Goal: Task Accomplishment & Management: Manage account settings

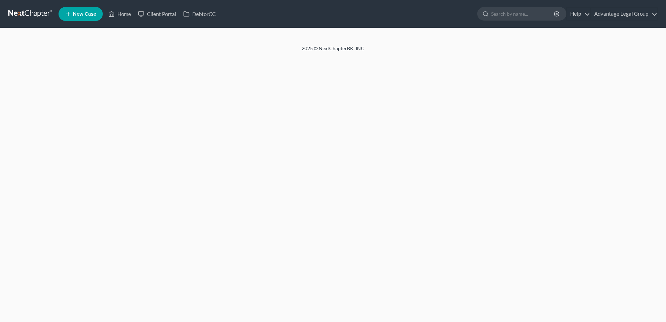
select select "2"
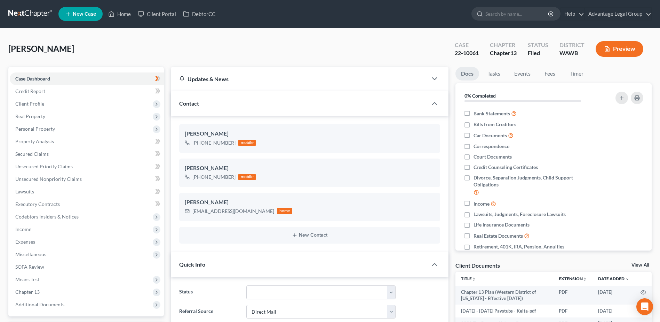
scroll to position [92, 0]
drag, startPoint x: 124, startPoint y: 14, endPoint x: 126, endPoint y: 19, distance: 5.1
click at [124, 14] on link "Home" at bounding box center [120, 14] width 30 height 13
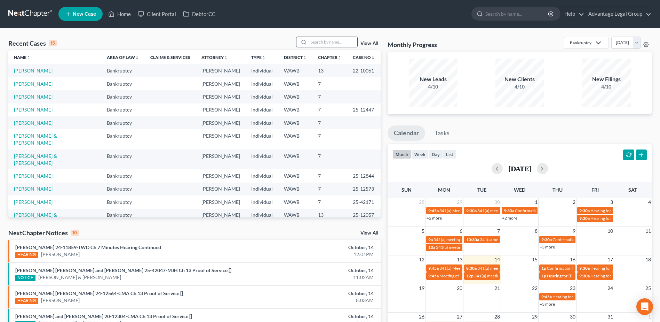
click at [319, 42] on input "search" at bounding box center [333, 42] width 49 height 10
type input "[PERSON_NAME]"
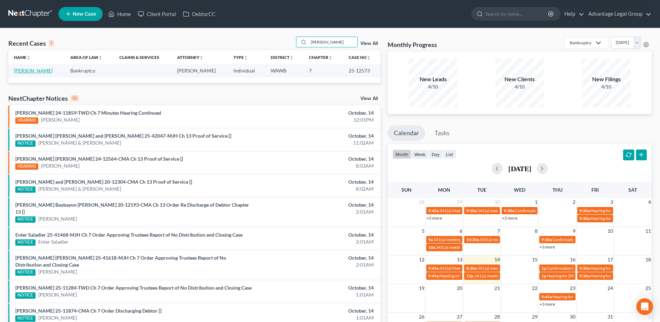
click at [35, 72] on link "[PERSON_NAME]" at bounding box center [33, 71] width 39 height 6
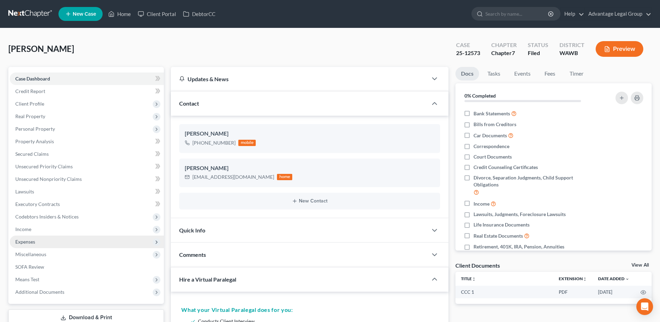
scroll to position [90, 0]
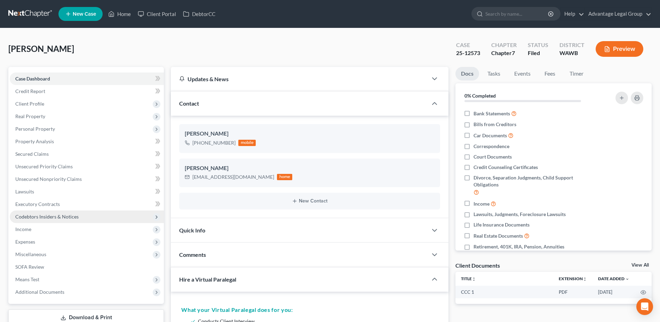
click at [38, 219] on span "Codebtors Insiders & Notices" at bounding box center [46, 216] width 63 height 6
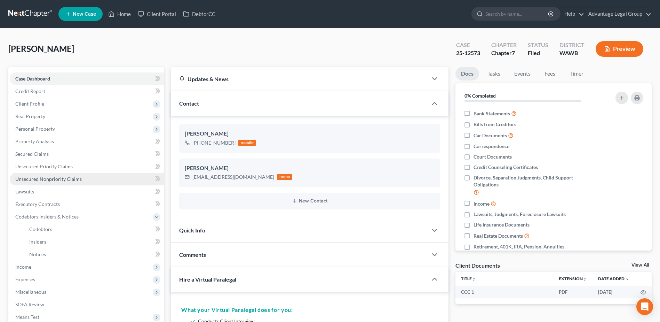
click at [44, 174] on link "Unsecured Nonpriority Claims" at bounding box center [87, 179] width 154 height 13
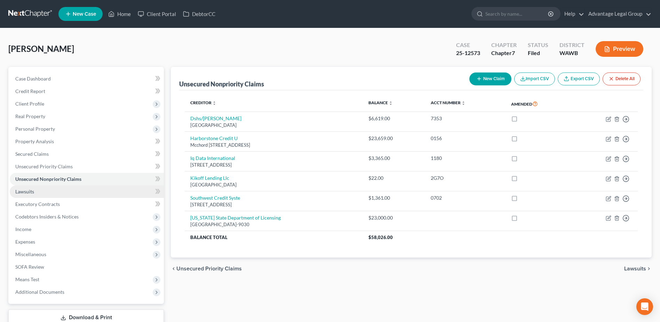
click at [28, 192] on span "Lawsuits" at bounding box center [24, 191] width 19 height 6
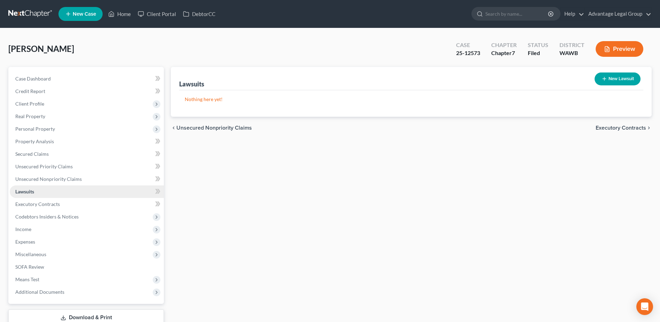
click at [25, 191] on span "Lawsuits" at bounding box center [24, 191] width 19 height 6
drag, startPoint x: 116, startPoint y: 14, endPoint x: 119, endPoint y: 30, distance: 15.9
click at [116, 14] on link "Home" at bounding box center [120, 14] width 30 height 13
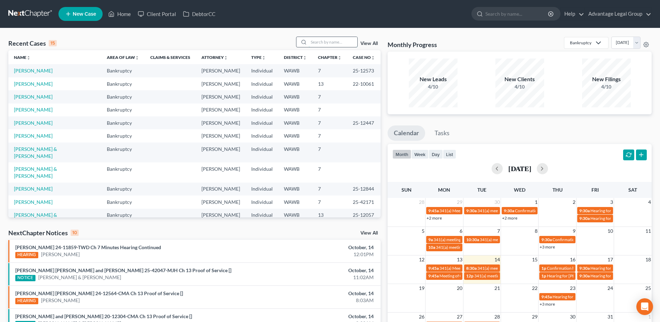
click at [313, 42] on input "search" at bounding box center [333, 42] width 49 height 10
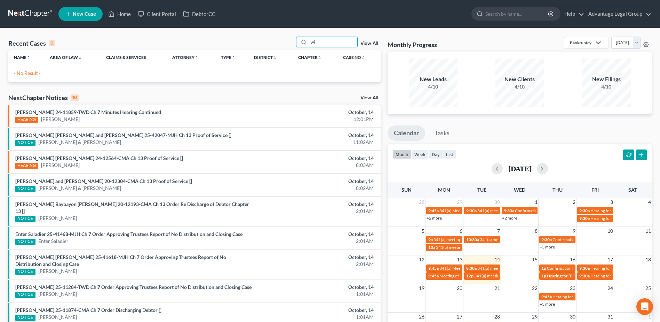
type input "w"
type input "C"
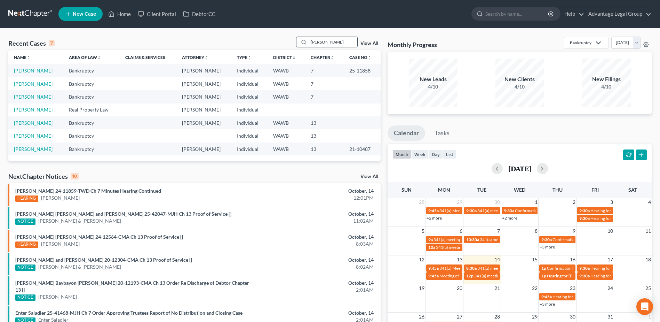
drag, startPoint x: 337, startPoint y: 41, endPoint x: 308, endPoint y: 43, distance: 28.9
click at [308, 43] on div "[PERSON_NAME]" at bounding box center [327, 42] width 62 height 11
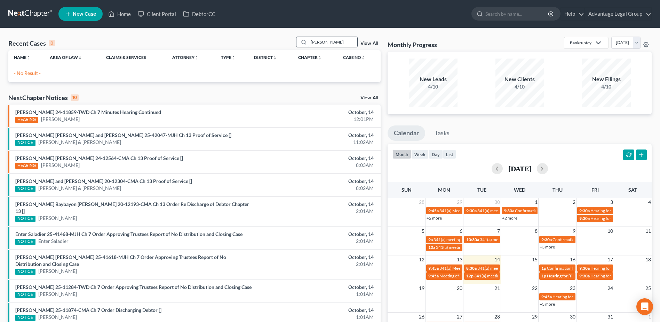
type input "[PERSON_NAME]"
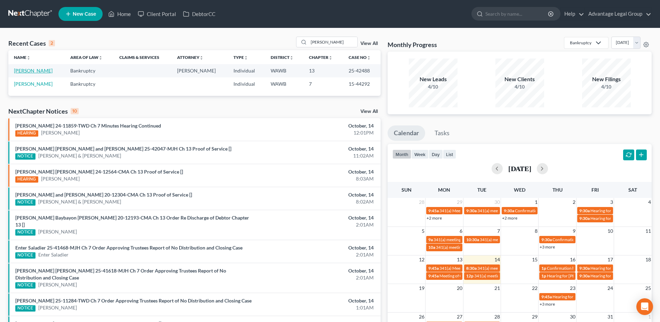
click at [37, 69] on link "[PERSON_NAME]" at bounding box center [33, 71] width 39 height 6
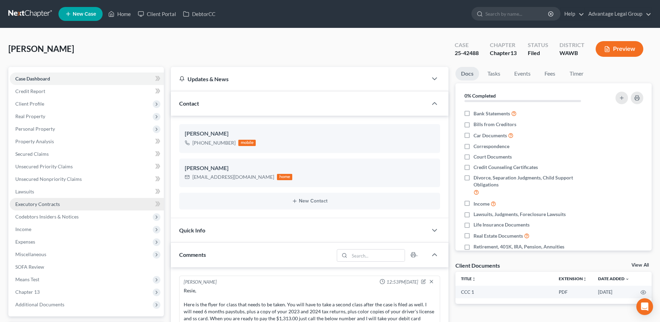
scroll to position [35, 0]
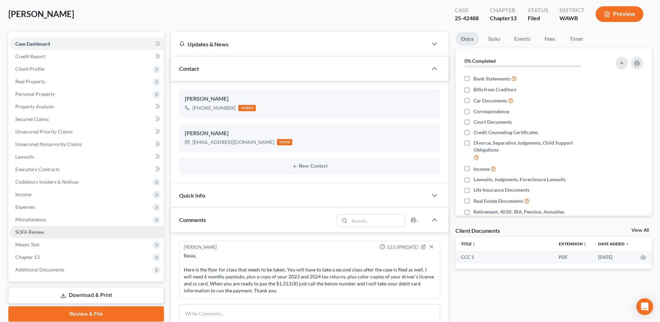
click at [36, 230] on span "SOFA Review" at bounding box center [29, 232] width 29 height 6
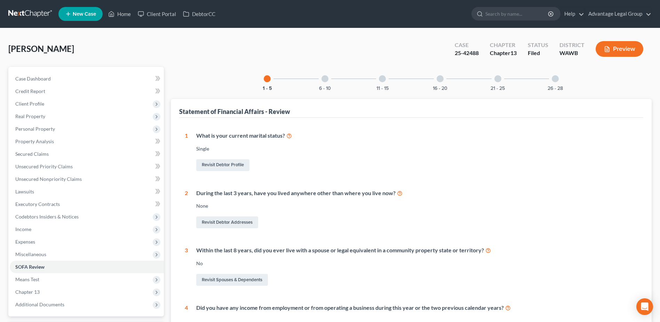
click at [446, 83] on div "16 - 20" at bounding box center [441, 79] width 24 height 24
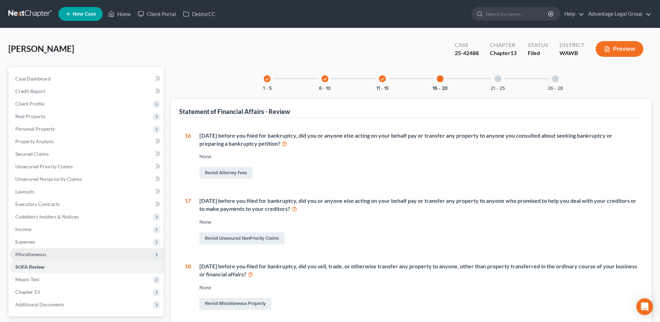
click at [28, 253] on span "Miscellaneous" at bounding box center [30, 254] width 31 height 6
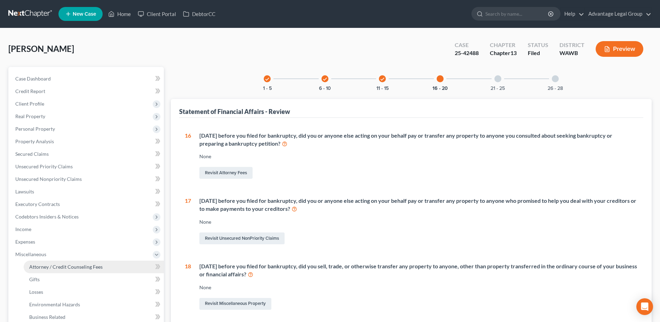
click at [88, 268] on span "Attorney / Credit Counseling Fees" at bounding box center [65, 267] width 73 height 6
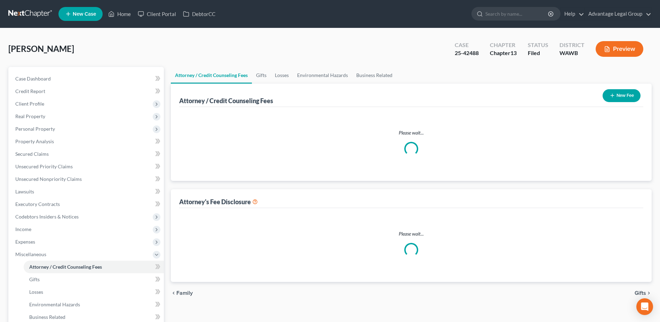
select select "0"
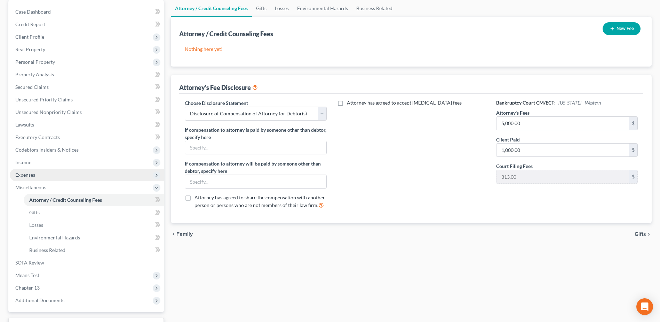
scroll to position [70, 0]
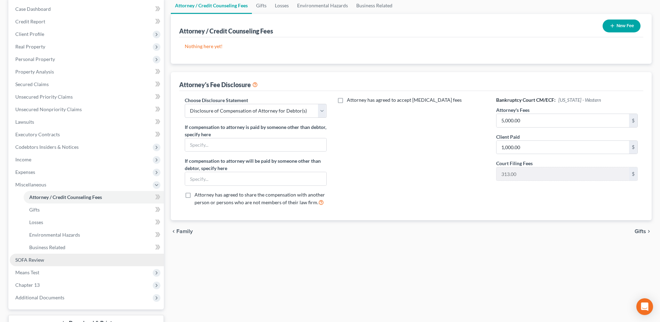
click at [26, 261] on span "SOFA Review" at bounding box center [29, 260] width 29 height 6
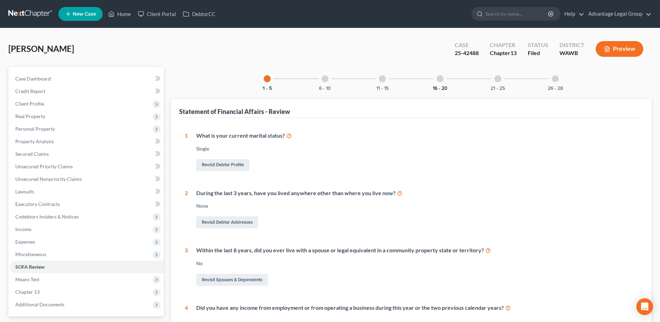
click at [441, 86] on button "16 - 20" at bounding box center [440, 88] width 15 height 5
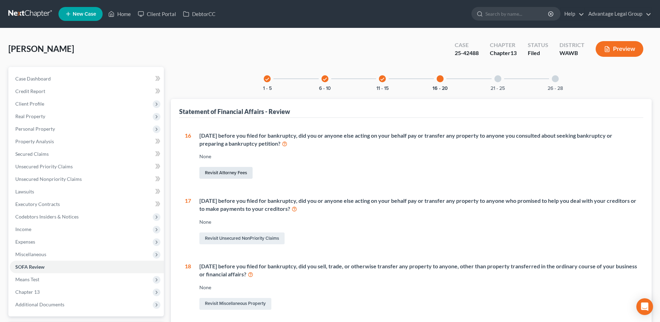
click at [224, 171] on link "Revisit Attorney Fees" at bounding box center [225, 173] width 53 height 12
select select "0"
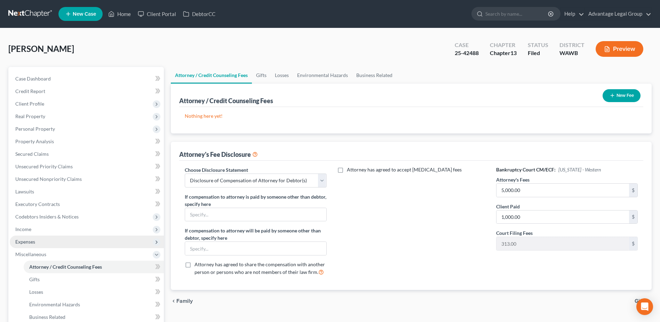
scroll to position [35, 0]
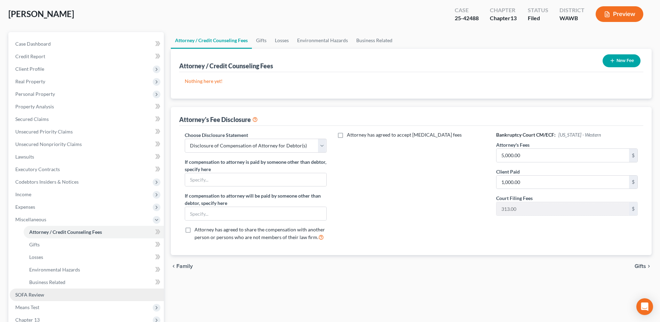
click at [36, 295] on span "SOFA Review" at bounding box center [29, 294] width 29 height 6
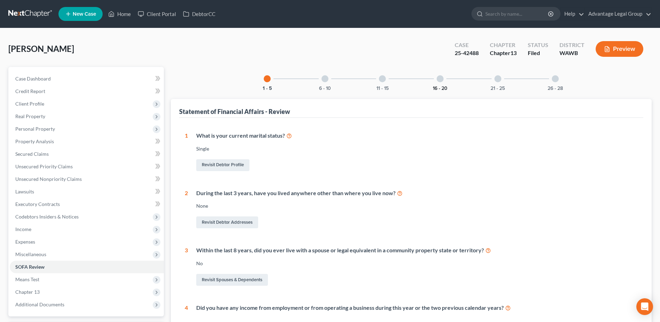
click at [443, 86] on button "16 - 20" at bounding box center [440, 88] width 15 height 5
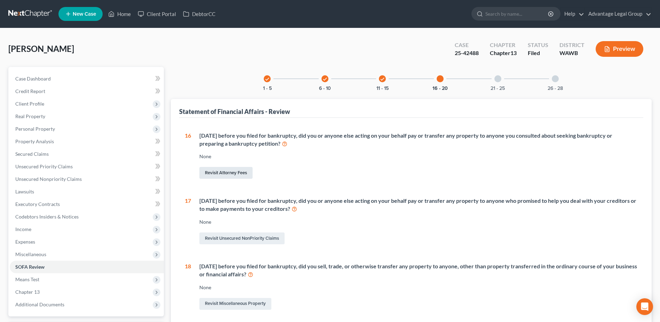
click at [217, 172] on link "Revisit Attorney Fees" at bounding box center [225, 173] width 53 height 12
select select "0"
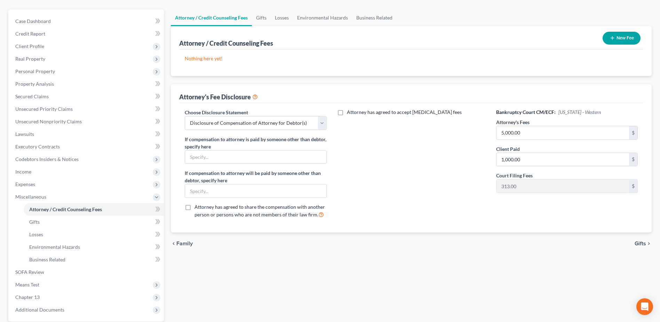
scroll to position [70, 0]
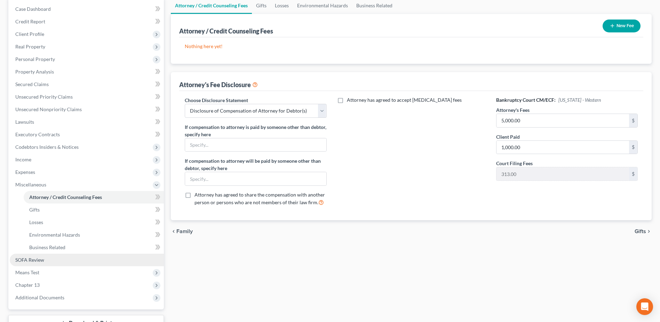
click at [27, 259] on span "SOFA Review" at bounding box center [29, 260] width 29 height 6
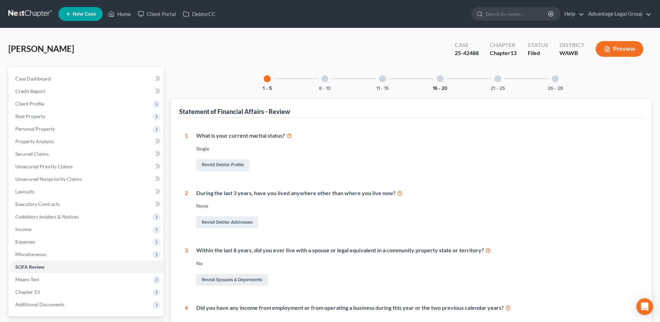
click at [436, 86] on button "16 - 20" at bounding box center [440, 88] width 15 height 5
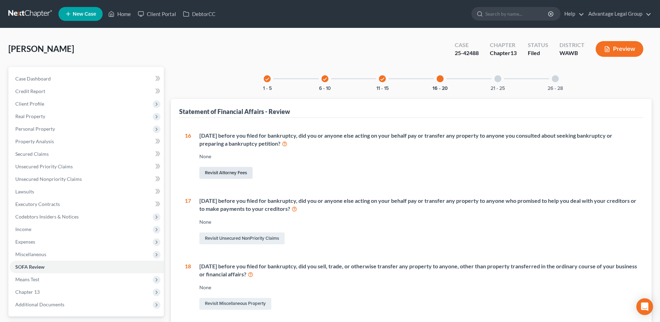
click at [224, 170] on link "Revisit Attorney Fees" at bounding box center [225, 173] width 53 height 12
select select "0"
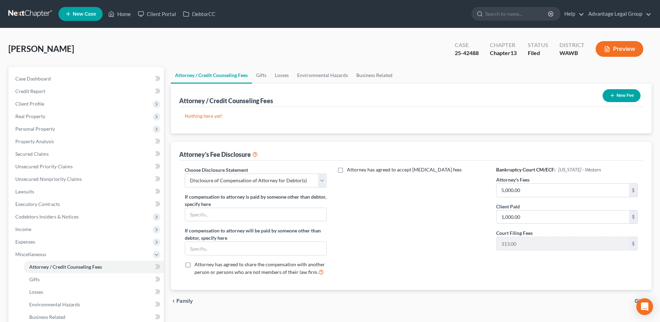
click at [625, 97] on button "New Fee" at bounding box center [622, 95] width 38 height 13
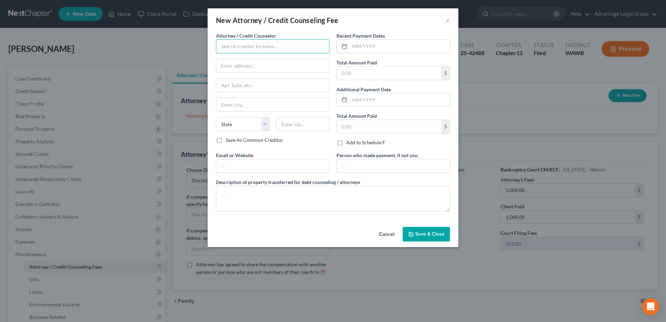
click at [270, 47] on input "text" at bounding box center [273, 46] width 114 height 14
type input "[PERSON_NAME]"
type input "[STREET_ADDRESS]"
type input "Bellevue"
select select "50"
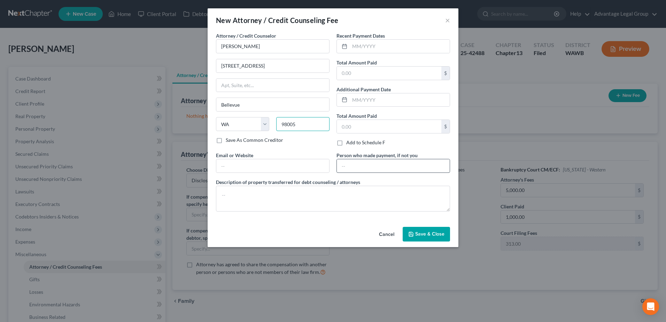
type input "98005"
click at [370, 168] on input "text" at bounding box center [393, 165] width 113 height 13
type input "[PERSON_NAME]"
click at [346, 123] on input "text" at bounding box center [389, 126] width 104 height 13
type input "1,000.00"
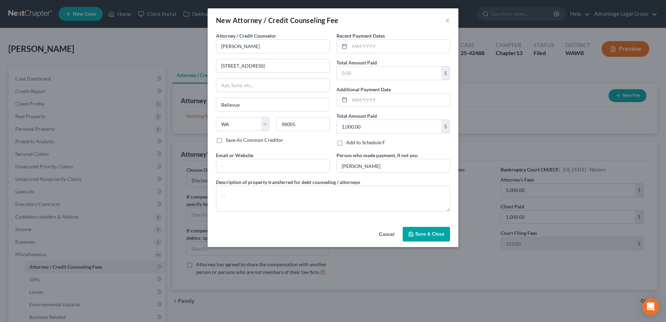
click at [420, 145] on div "Add to Schedule F" at bounding box center [393, 142] width 114 height 7
click at [416, 235] on span "Save & Close" at bounding box center [429, 234] width 29 height 6
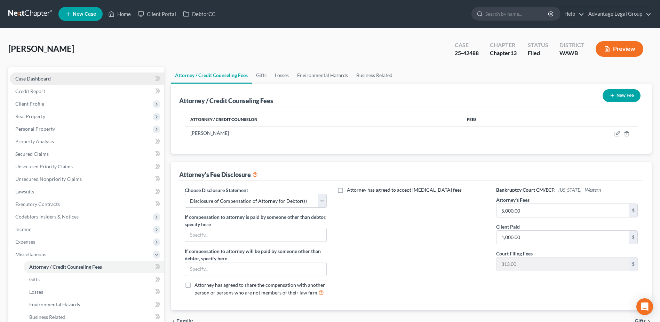
click at [34, 77] on span "Case Dashboard" at bounding box center [33, 79] width 36 height 6
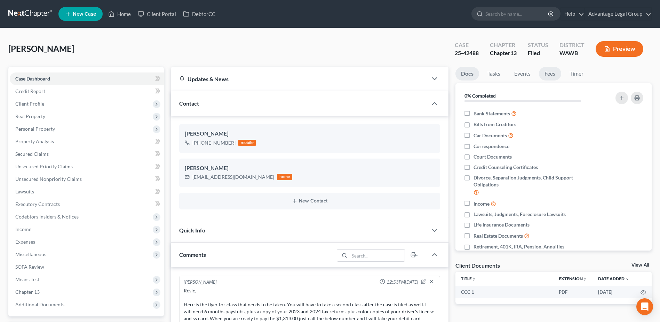
click at [549, 73] on link "Fees" at bounding box center [550, 74] width 22 height 14
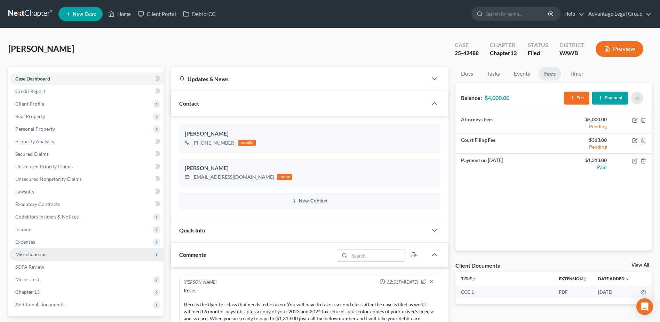
click at [38, 256] on span "Miscellaneous" at bounding box center [30, 254] width 31 height 6
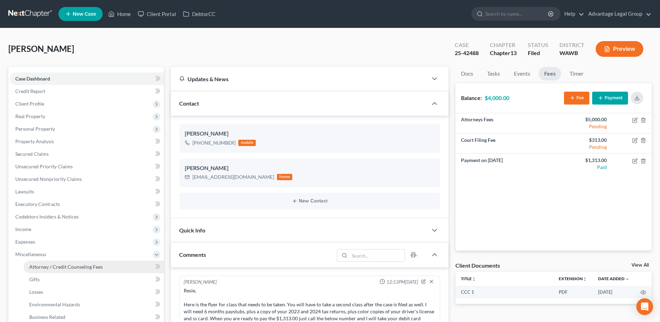
click at [38, 267] on span "Attorney / Credit Counseling Fees" at bounding box center [65, 267] width 73 height 6
select select "0"
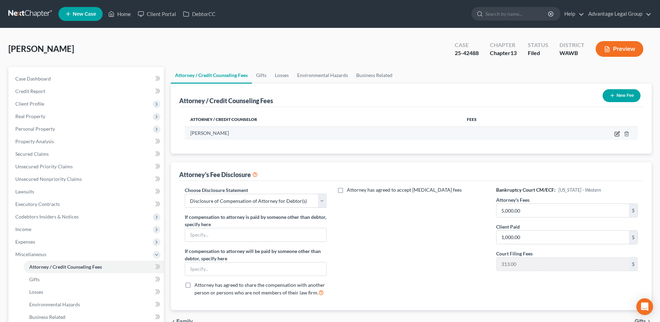
click at [616, 135] on icon "button" at bounding box center [617, 134] width 4 height 4
select select "50"
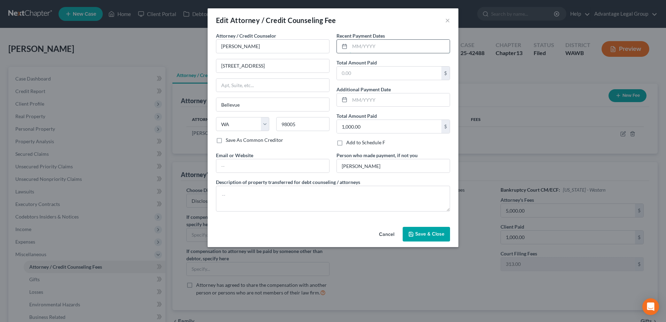
click at [390, 49] on input "text" at bounding box center [400, 46] width 100 height 13
type input "[DATE]"
click at [376, 73] on input "text" at bounding box center [389, 72] width 104 height 13
type input "1,000.00"
type input "0.00"
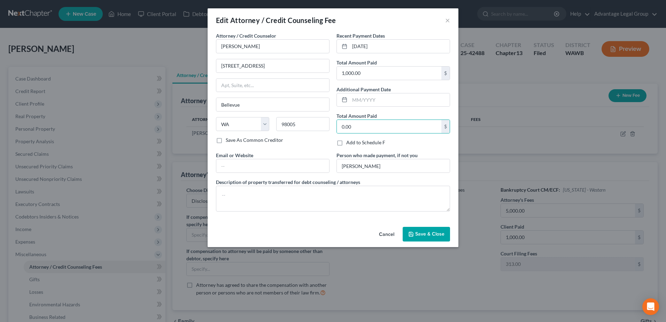
click at [336, 243] on div "Cancel Save & Close" at bounding box center [333, 235] width 251 height 23
click at [226, 141] on label "Save As Common Creditor" at bounding box center [254, 139] width 57 height 7
click at [228, 141] on input "Save As Common Creditor" at bounding box center [230, 138] width 5 height 5
checkbox input "true"
click at [415, 232] on button "Save & Close" at bounding box center [425, 234] width 47 height 15
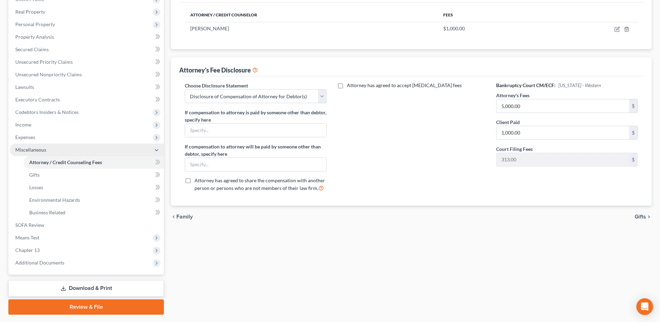
scroll to position [124, 0]
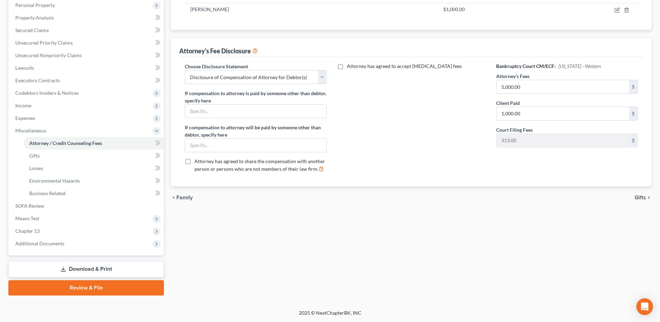
click at [101, 269] on link "Download & Print" at bounding box center [86, 269] width 156 height 16
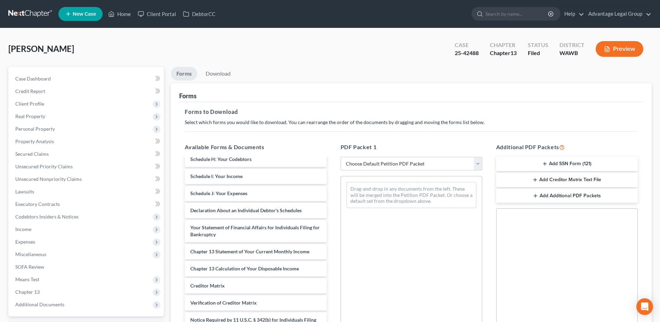
scroll to position [155, 0]
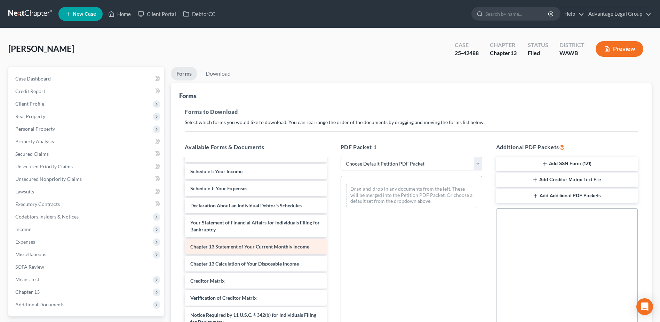
click at [286, 245] on span "Chapter 13 Statement of Your Current Monthly Income" at bounding box center [249, 246] width 119 height 6
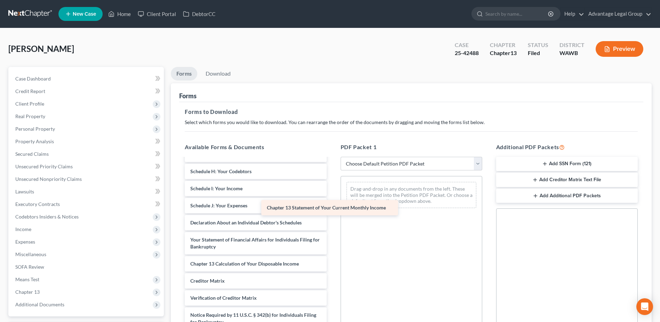
scroll to position [138, 0]
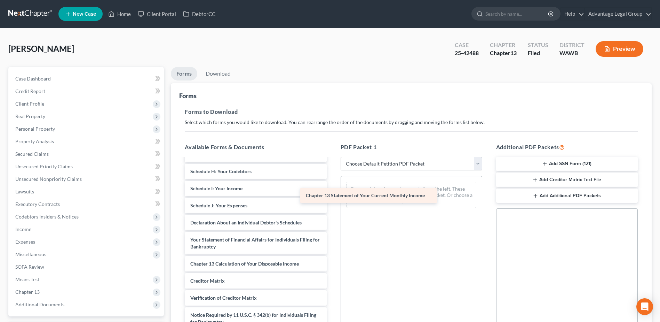
drag, startPoint x: 286, startPoint y: 245, endPoint x: 416, endPoint y: 183, distance: 143.4
click at [332, 183] on div "Chapter 13 Statement of Your Current Monthly Income CCC 1 Voluntary Petition fo…" at bounding box center [255, 183] width 153 height 326
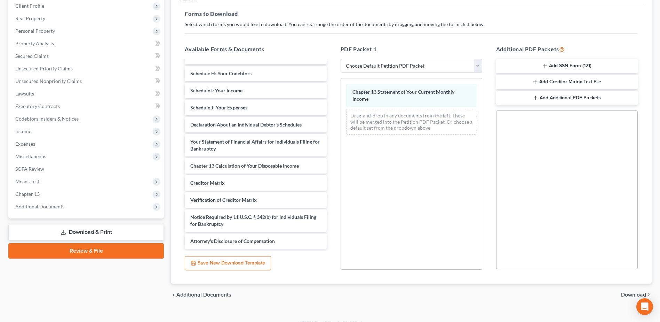
scroll to position [108, 0]
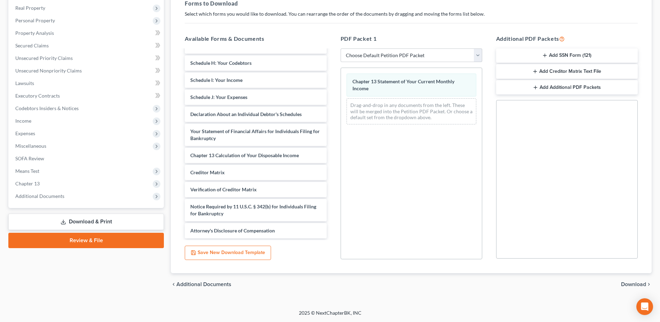
click at [635, 284] on span "Download" at bounding box center [633, 284] width 25 height 6
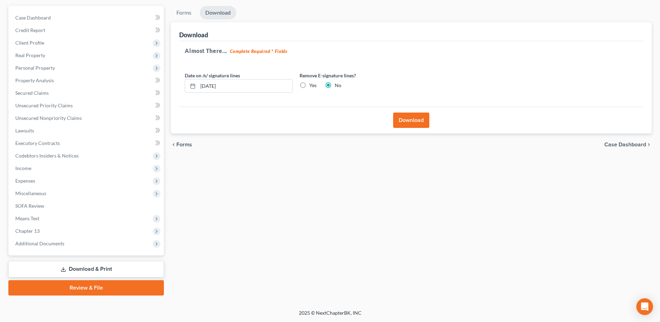
scroll to position [61, 0]
click at [404, 118] on button "Download" at bounding box center [411, 119] width 36 height 15
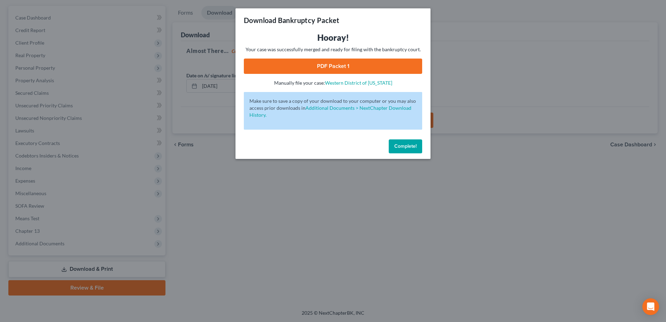
click at [313, 69] on link "PDF Packet 1" at bounding box center [333, 65] width 178 height 15
drag, startPoint x: 399, startPoint y: 145, endPoint x: 389, endPoint y: 146, distance: 10.2
click at [399, 145] on span "Complete!" at bounding box center [405, 146] width 22 height 6
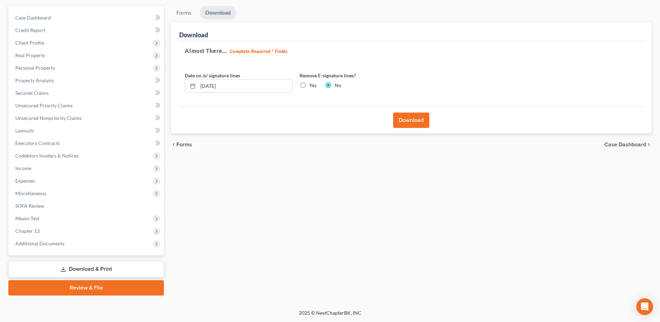
click at [82, 268] on link "Download & Print" at bounding box center [86, 269] width 156 height 16
click at [33, 17] on span "Case Dashboard" at bounding box center [33, 18] width 36 height 6
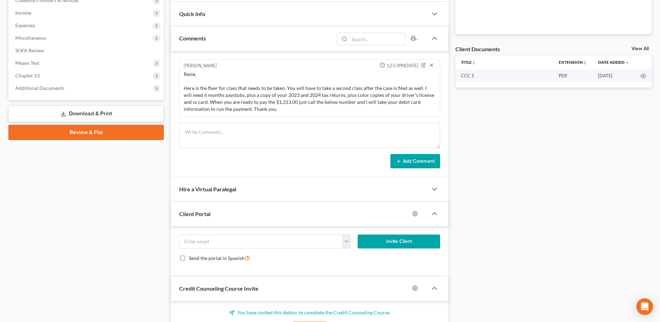
scroll to position [214, 0]
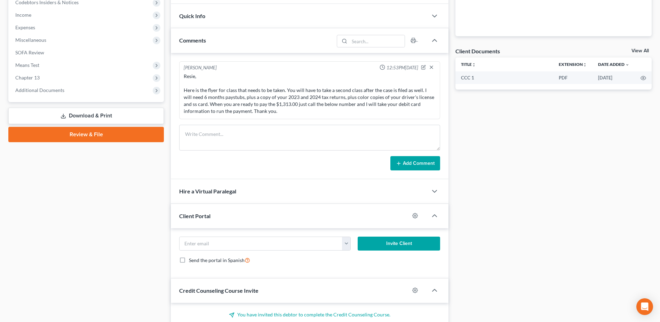
click at [84, 112] on link "Download & Print" at bounding box center [86, 116] width 156 height 16
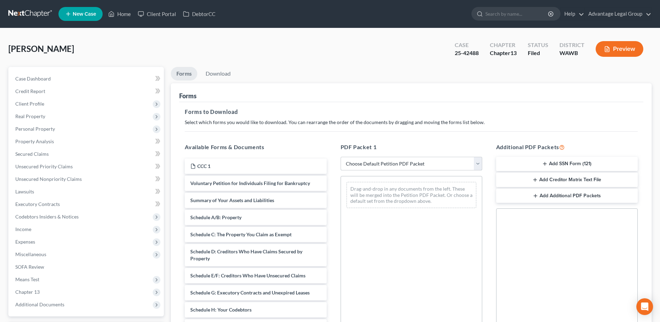
click at [481, 165] on select "Choose Default Petition PDF Packet Complete Bankruptcy Petition (all forms and …" at bounding box center [412, 164] width 142 height 14
select select "2"
click at [341, 157] on select "Choose Default Petition PDF Packet Complete Bankruptcy Petition (all forms and …" at bounding box center [412, 164] width 142 height 14
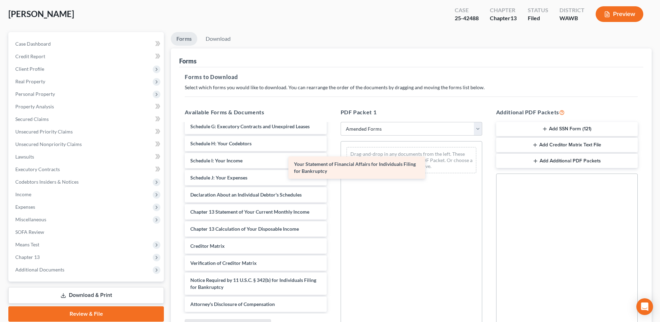
scroll to position [114, 0]
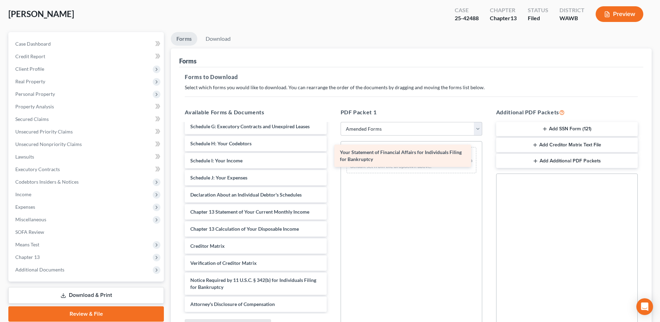
drag, startPoint x: 276, startPoint y: 190, endPoint x: 427, endPoint y: 154, distance: 155.2
click at [332, 154] on div "Your Statement of Financial Affairs for Individuals Filing for Bankruptcy Volun…" at bounding box center [255, 160] width 153 height 302
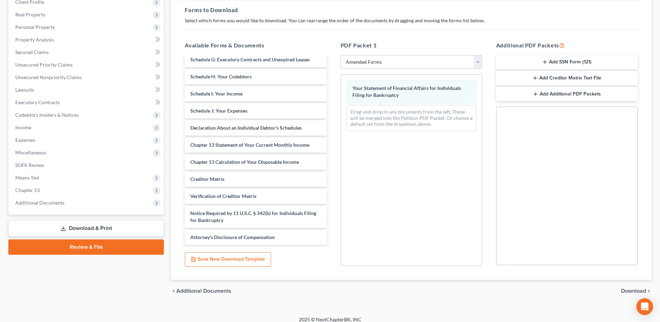
scroll to position [108, 0]
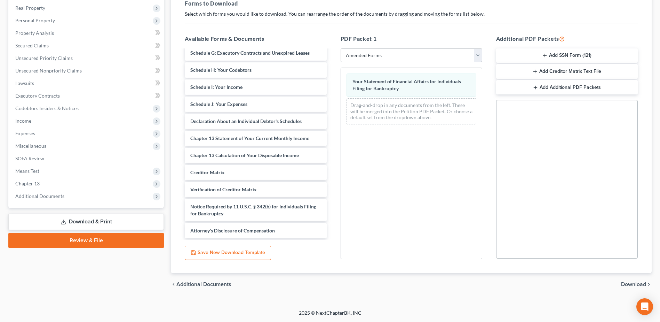
click at [628, 282] on span "Download" at bounding box center [633, 284] width 25 height 6
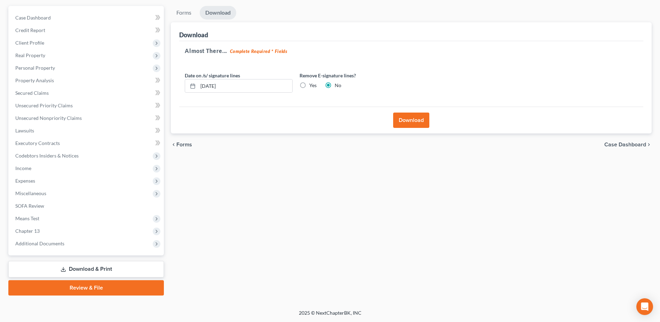
scroll to position [61, 0]
click at [407, 111] on div "Download" at bounding box center [411, 120] width 464 height 27
click at [410, 120] on button "Download" at bounding box center [411, 119] width 36 height 15
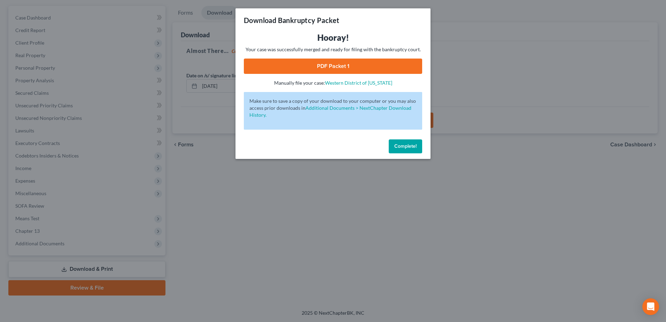
click at [321, 64] on link "PDF Packet 1" at bounding box center [333, 65] width 178 height 15
click at [404, 141] on div "Complete!" at bounding box center [332, 147] width 195 height 22
click at [407, 143] on span "Complete!" at bounding box center [405, 146] width 22 height 6
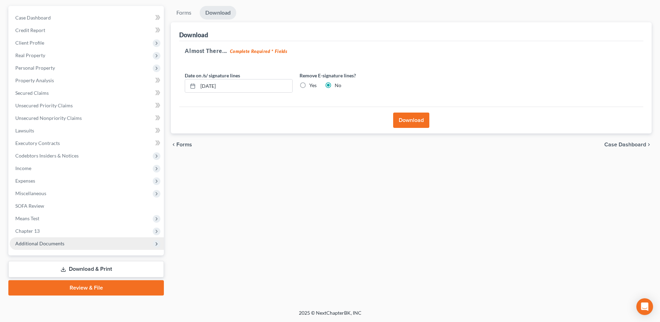
drag, startPoint x: 38, startPoint y: 242, endPoint x: 50, endPoint y: 241, distance: 11.6
click at [38, 242] on span "Additional Documents" at bounding box center [39, 243] width 49 height 6
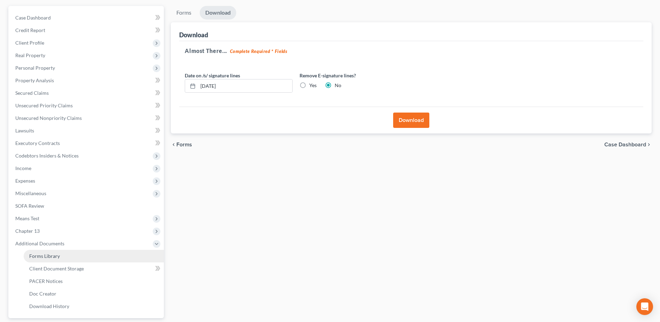
click at [52, 253] on span "Forms Library" at bounding box center [44, 256] width 31 height 6
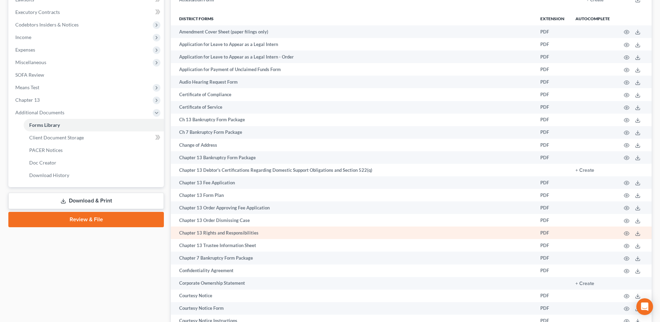
scroll to position [209, 0]
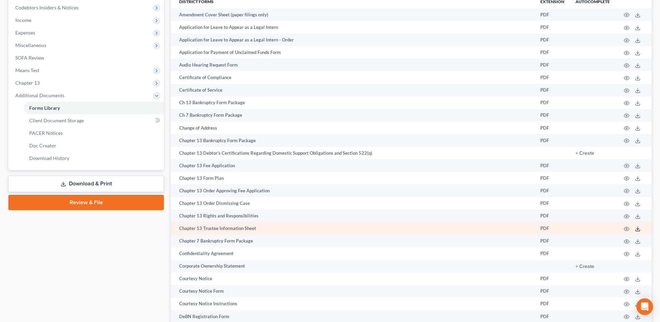
click at [639, 229] on polyline at bounding box center [638, 228] width 2 height 1
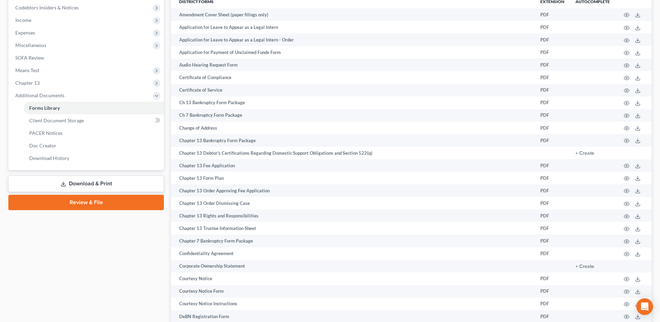
scroll to position [0, 0]
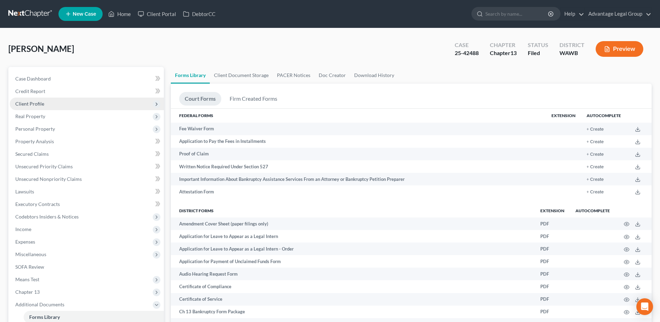
click at [33, 103] on span "Client Profile" at bounding box center [29, 104] width 29 height 6
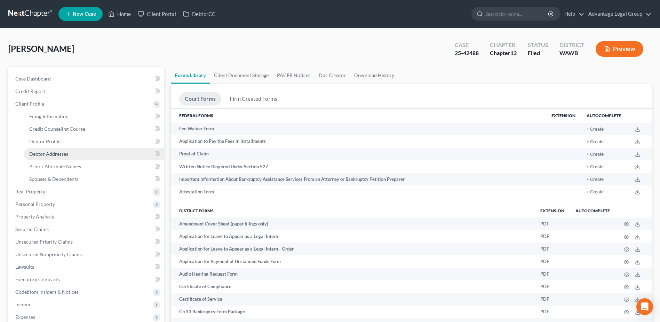
click at [50, 151] on span "Debtor Addresses" at bounding box center [48, 154] width 39 height 6
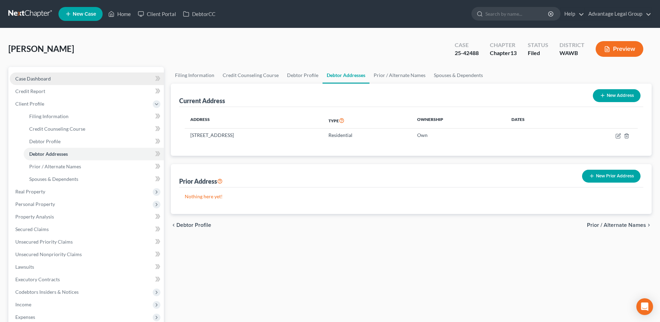
click at [36, 79] on span "Case Dashboard" at bounding box center [33, 79] width 36 height 6
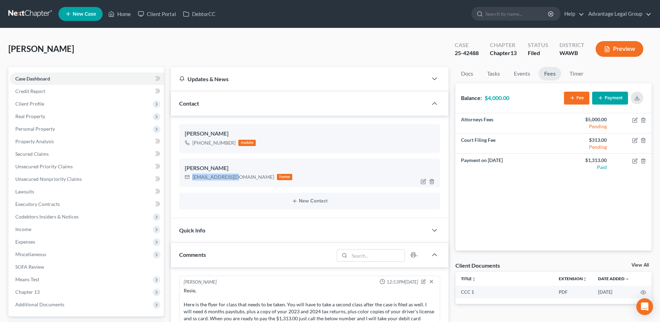
drag, startPoint x: 192, startPoint y: 178, endPoint x: 231, endPoint y: 179, distance: 39.0
click at [231, 179] on div "[EMAIL_ADDRESS][DOMAIN_NAME] home" at bounding box center [239, 176] width 108 height 9
copy div "[EMAIL_ADDRESS][DOMAIN_NAME]"
drag, startPoint x: 199, startPoint y: 145, endPoint x: 234, endPoint y: 144, distance: 34.5
click at [234, 144] on div "[PHONE_NUMBER] mobile" at bounding box center [220, 142] width 71 height 9
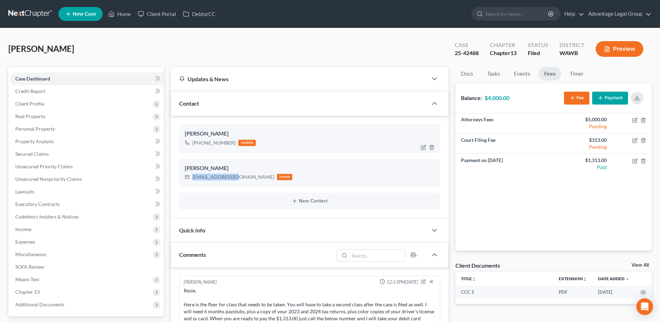
copy div "[PHONE_NUMBER]"
click at [33, 243] on span "Expenses" at bounding box center [25, 241] width 20 height 6
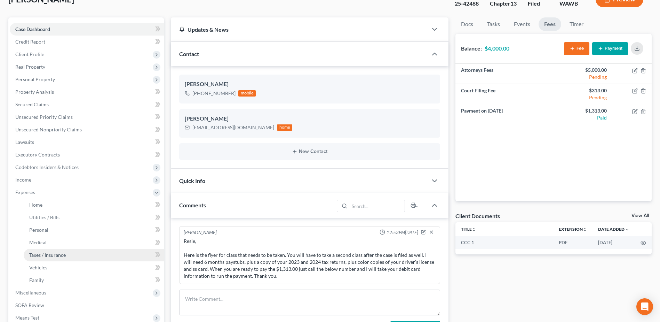
scroll to position [70, 0]
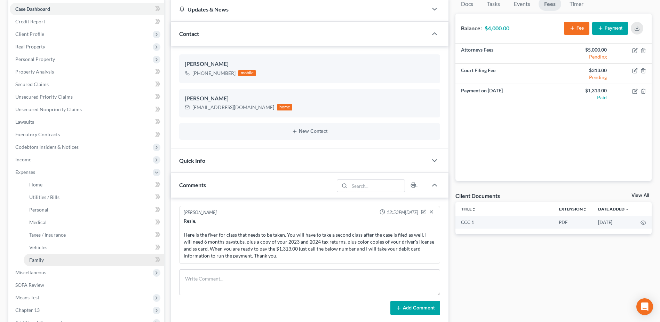
click at [39, 261] on span "Family" at bounding box center [36, 260] width 15 height 6
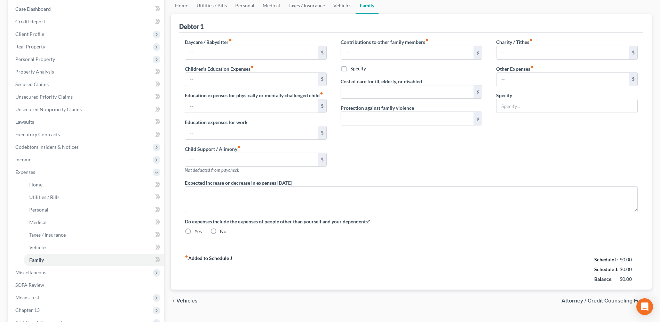
scroll to position [36, 0]
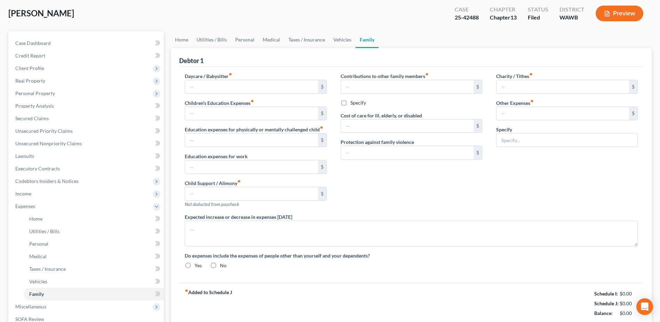
type input "0.00"
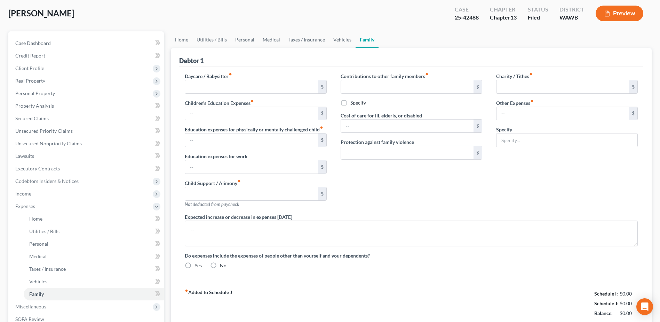
type input "0.00"
radio input "true"
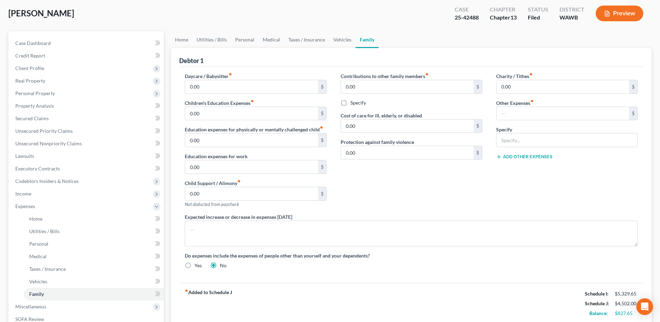
scroll to position [0, 0]
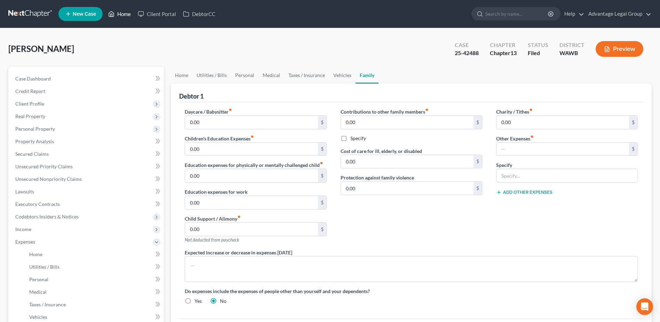
click at [125, 14] on link "Home" at bounding box center [120, 14] width 30 height 13
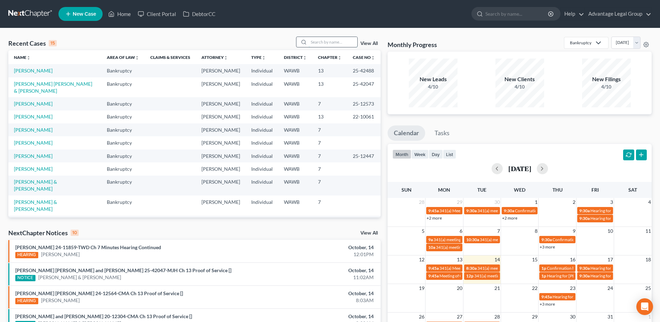
click at [315, 38] on input "search" at bounding box center [333, 42] width 49 height 10
type input "[PERSON_NAME]"
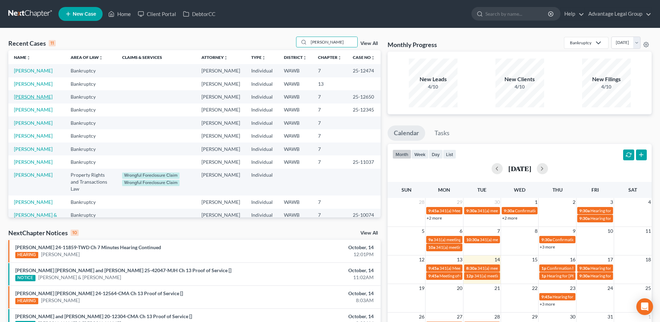
click at [25, 100] on link "[PERSON_NAME]" at bounding box center [33, 97] width 39 height 6
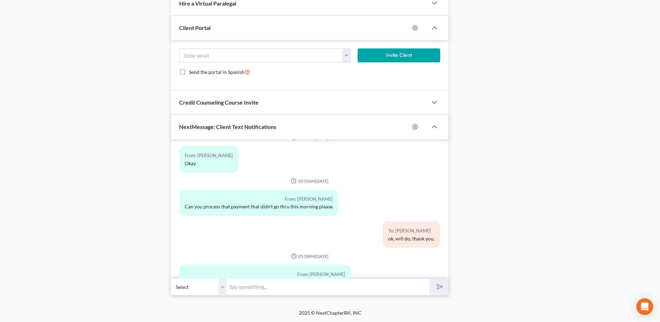
scroll to position [725, 0]
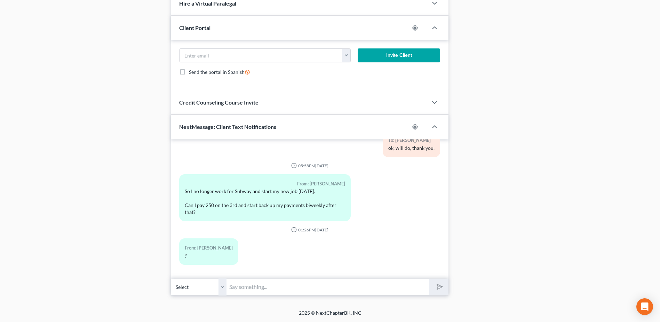
click at [248, 285] on input "text" at bounding box center [328, 286] width 203 height 17
type input "I told the company that collects the payments, they will confirm back shortly, …"
click at [430, 279] on button "submit" at bounding box center [439, 287] width 19 height 16
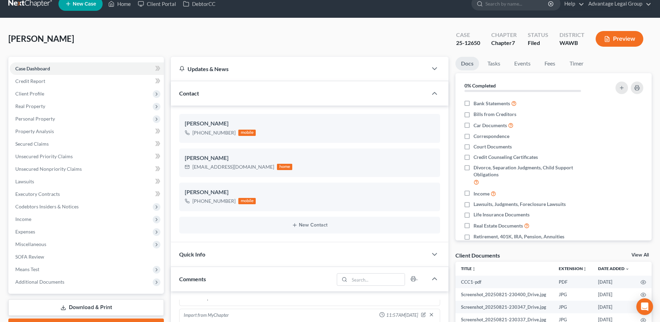
scroll to position [0, 0]
